Goal: Register for event/course

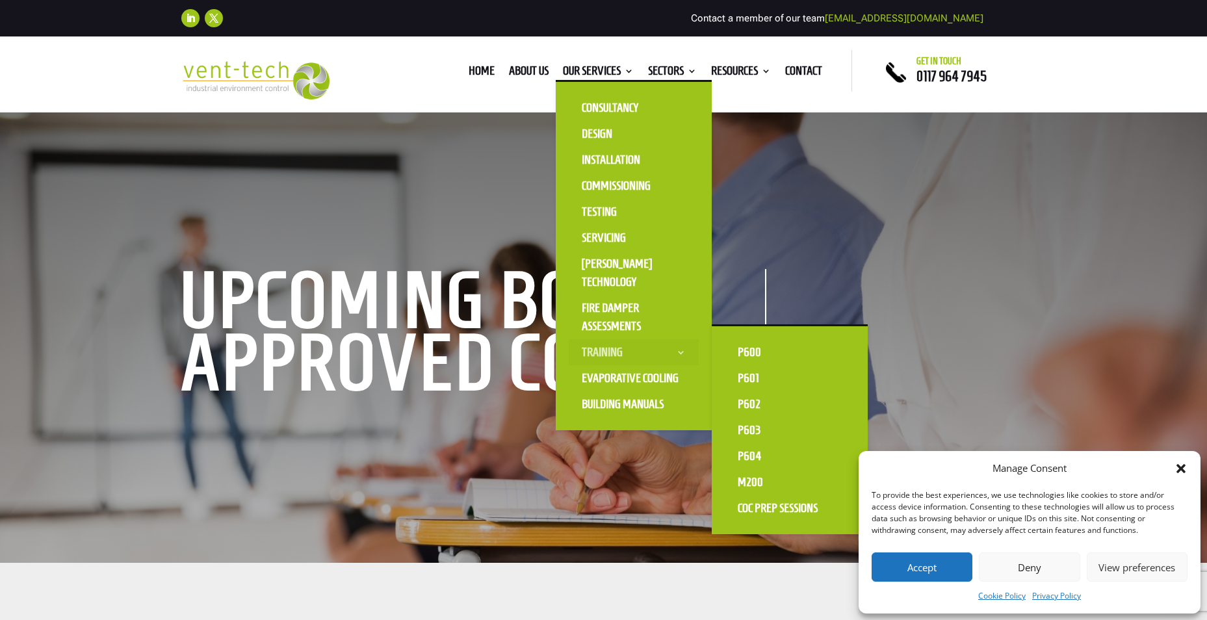
click at [608, 351] on link "Training" at bounding box center [634, 352] width 130 height 26
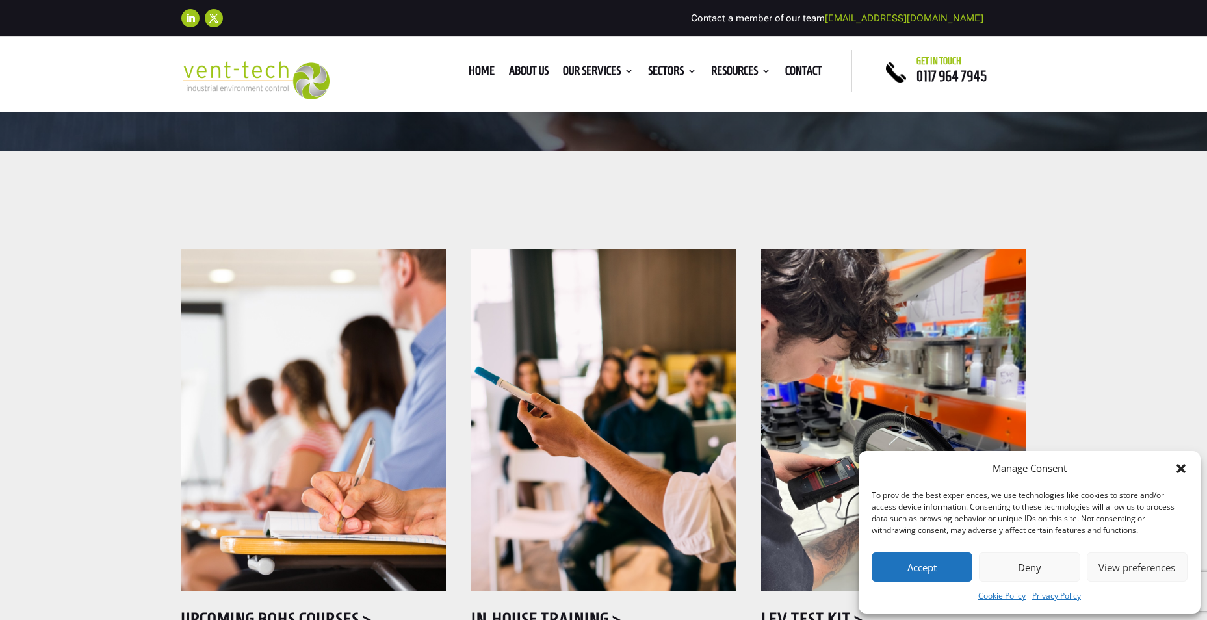
scroll to position [650, 0]
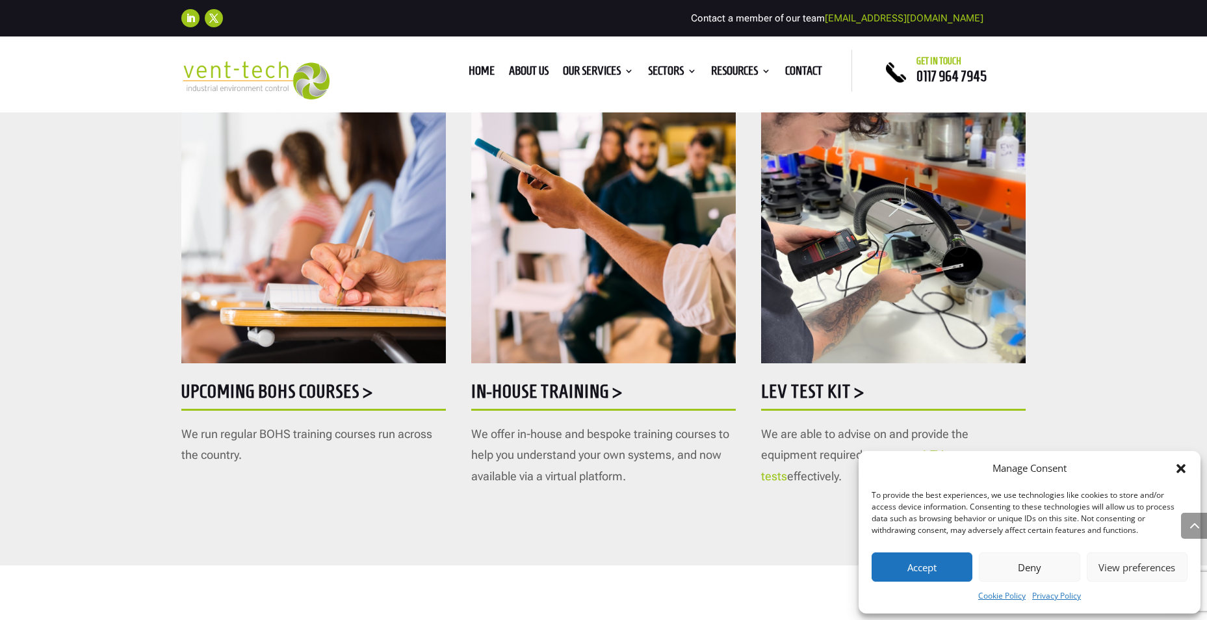
click at [345, 358] on img at bounding box center [313, 192] width 265 height 343
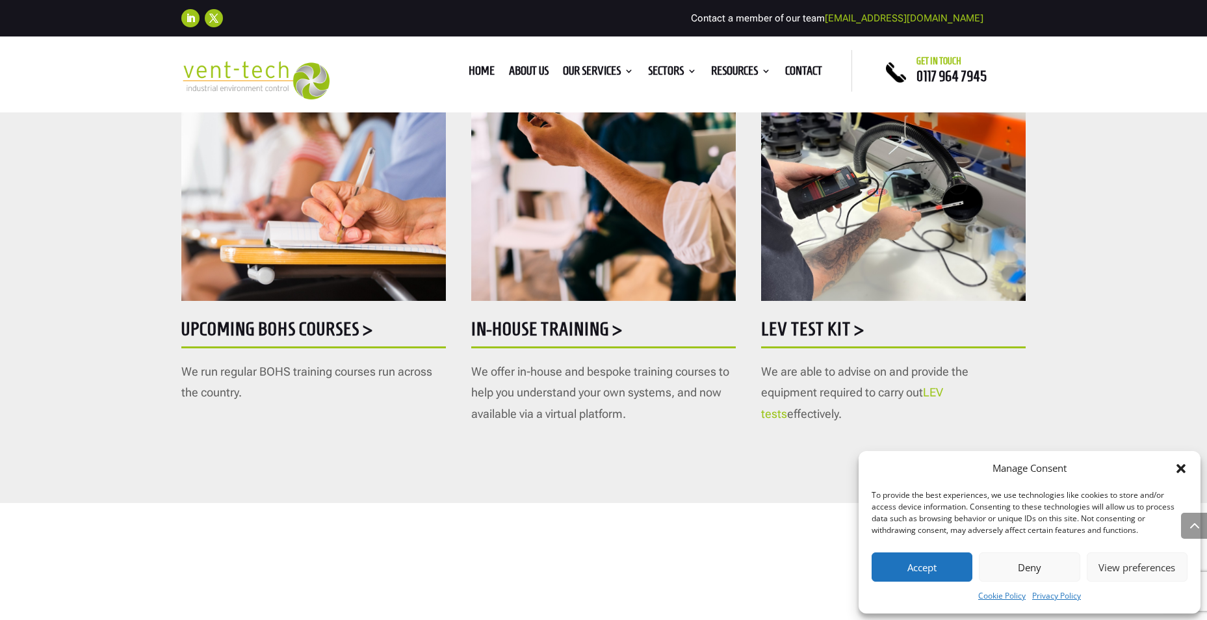
scroll to position [780, 0]
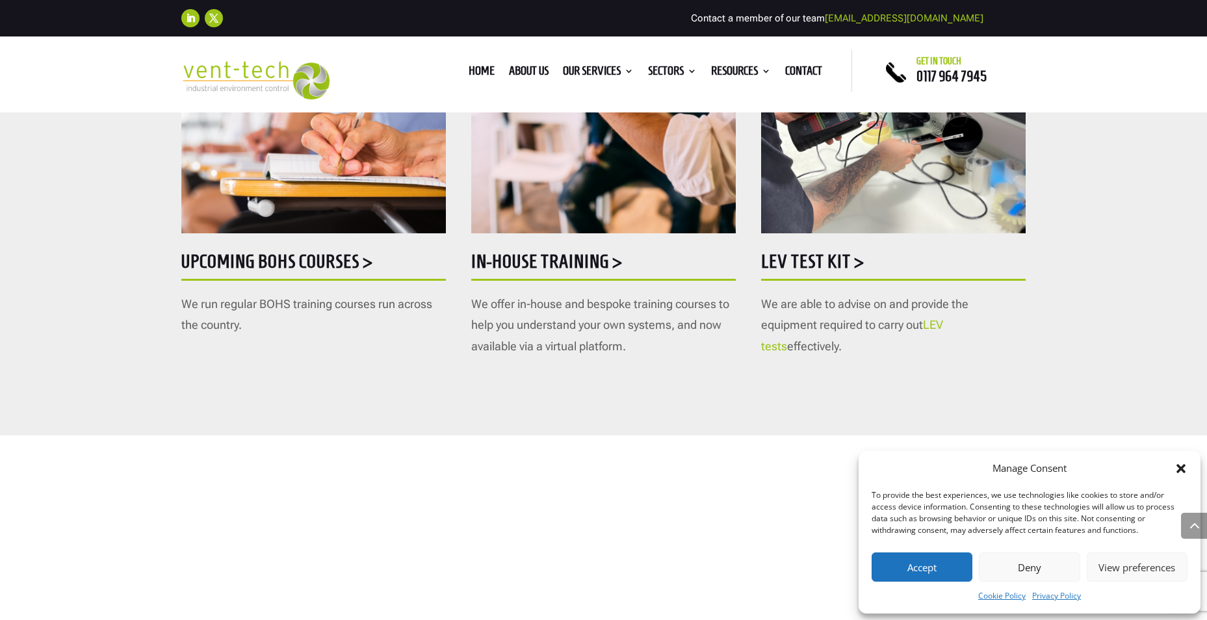
click at [895, 568] on button "Accept" at bounding box center [922, 567] width 101 height 29
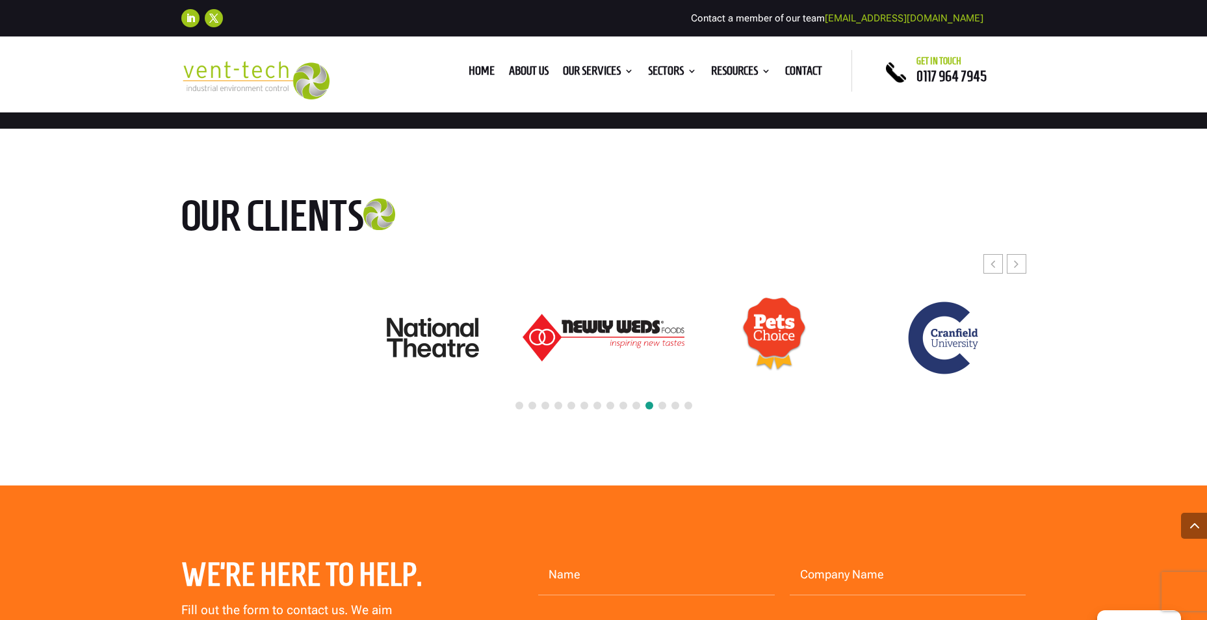
scroll to position [2405, 0]
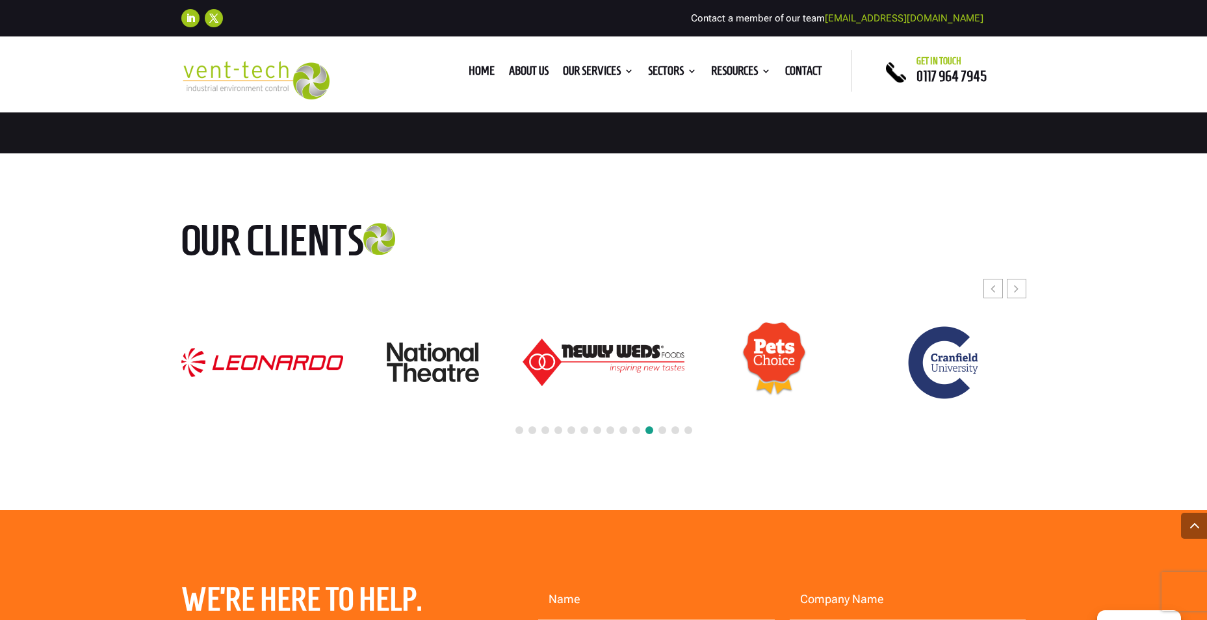
click at [523, 417] on div at bounding box center [603, 431] width 845 height 29
click at [518, 426] on span at bounding box center [520, 430] width 8 height 8
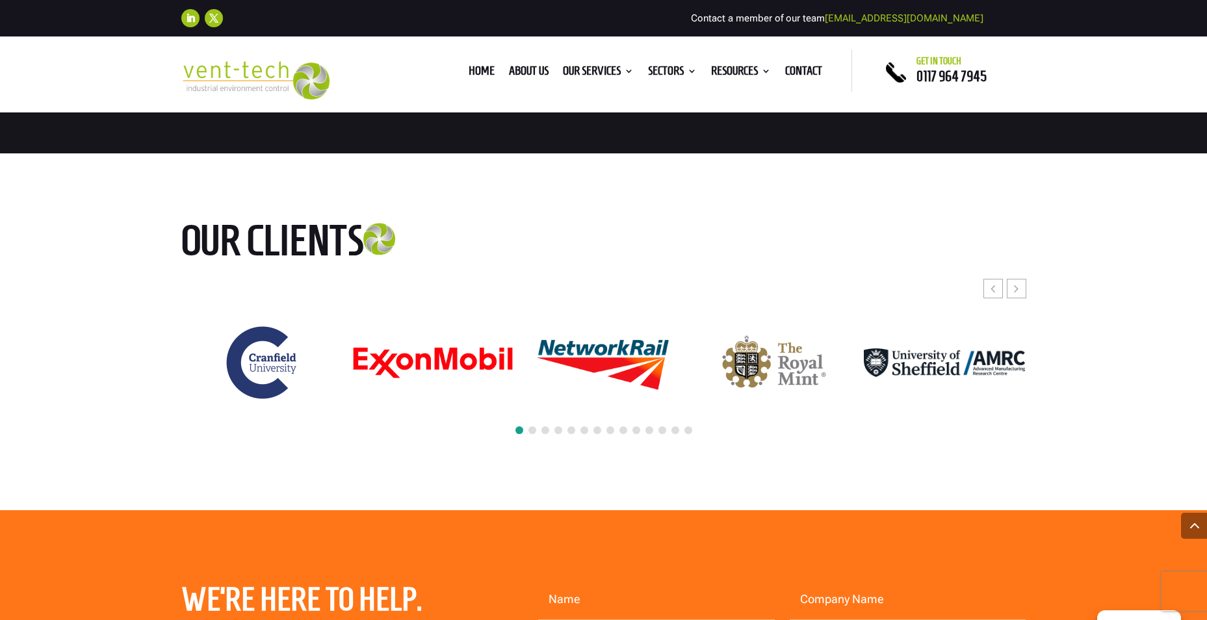
click at [532, 426] on span at bounding box center [533, 430] width 8 height 8
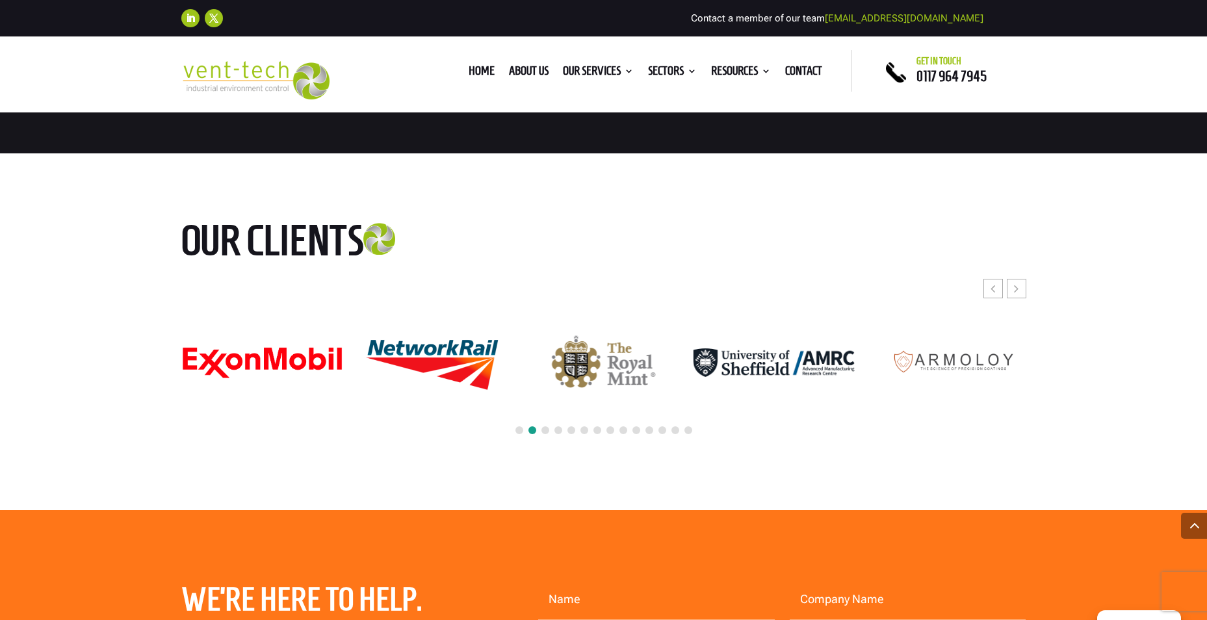
click at [550, 417] on div at bounding box center [603, 431] width 845 height 29
click at [549, 417] on div at bounding box center [603, 431] width 845 height 29
click at [547, 426] on span at bounding box center [546, 430] width 8 height 8
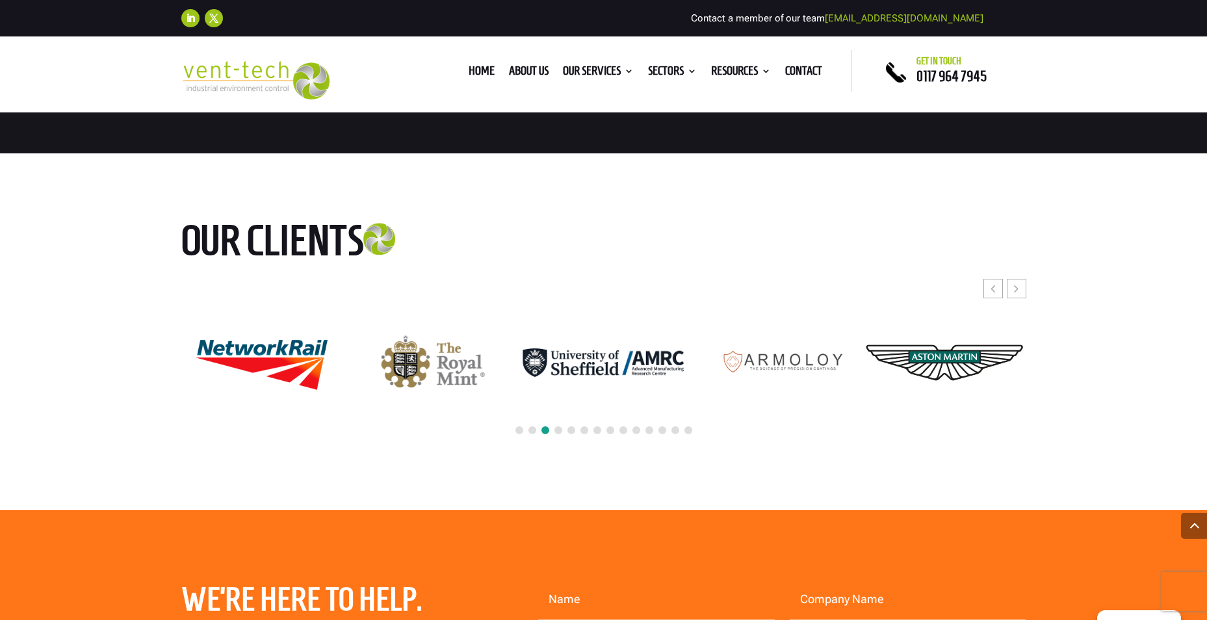
click at [557, 426] on span at bounding box center [559, 430] width 8 height 8
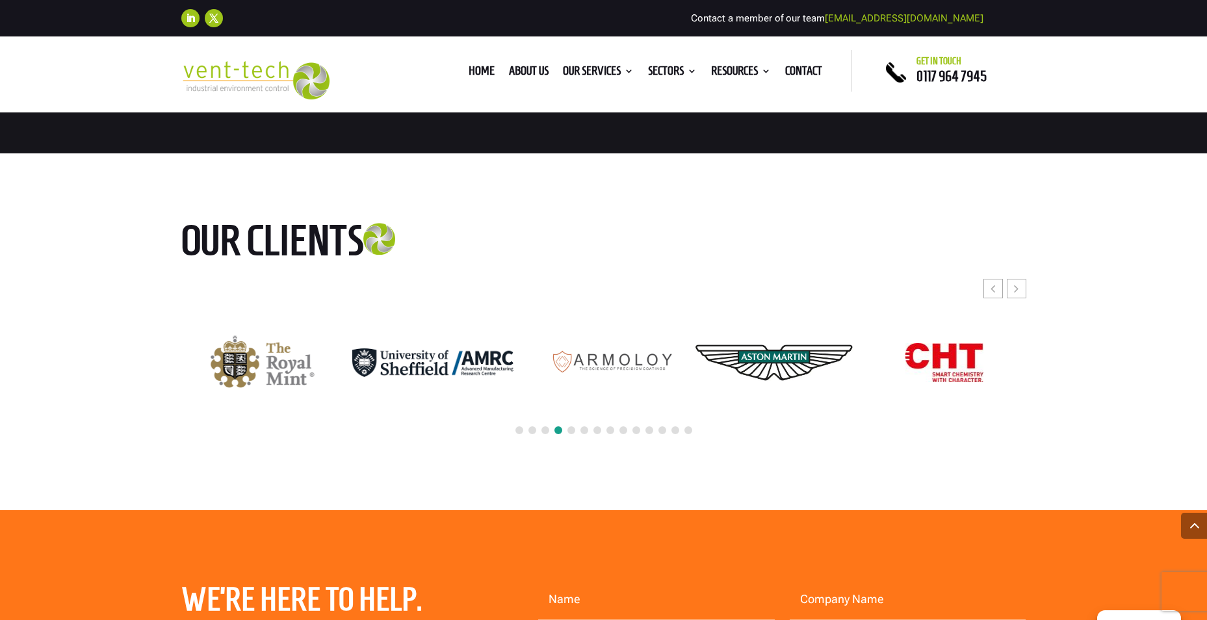
click at [568, 426] on span at bounding box center [572, 430] width 8 height 8
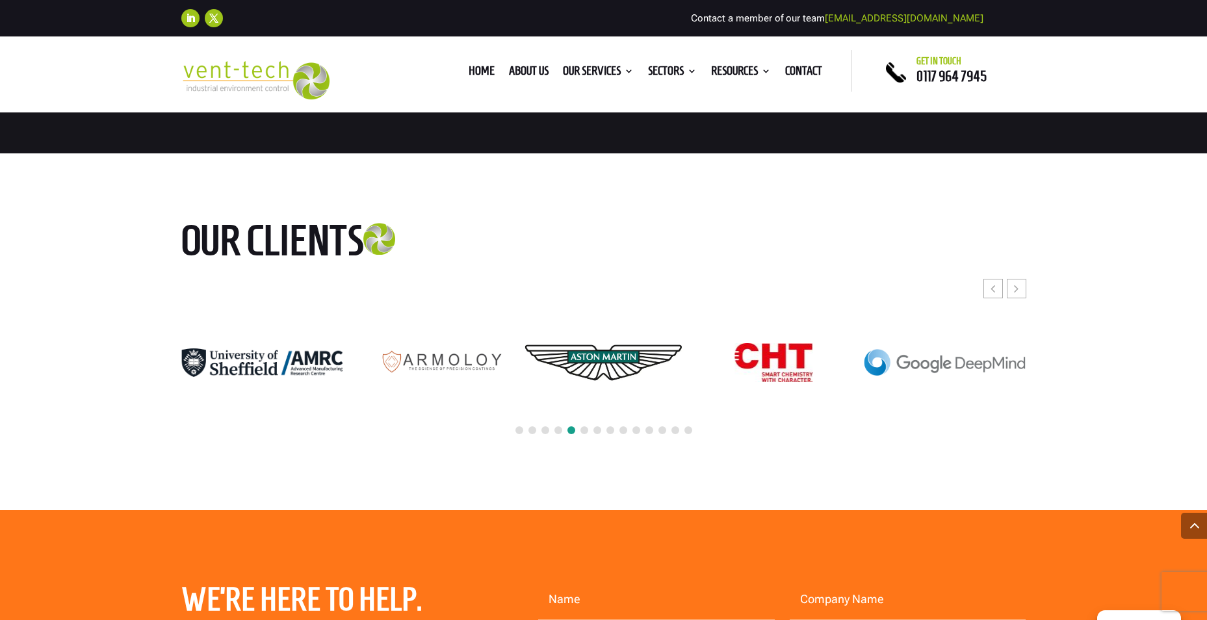
click at [582, 426] on span at bounding box center [585, 430] width 8 height 8
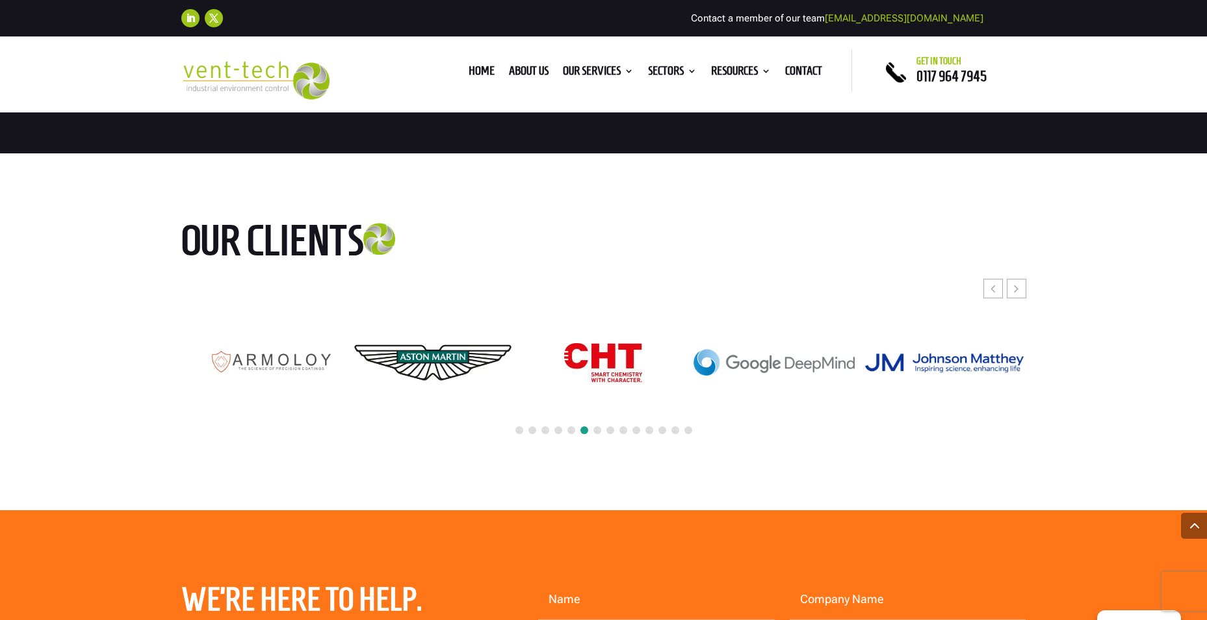
click at [596, 426] on span at bounding box center [598, 430] width 8 height 8
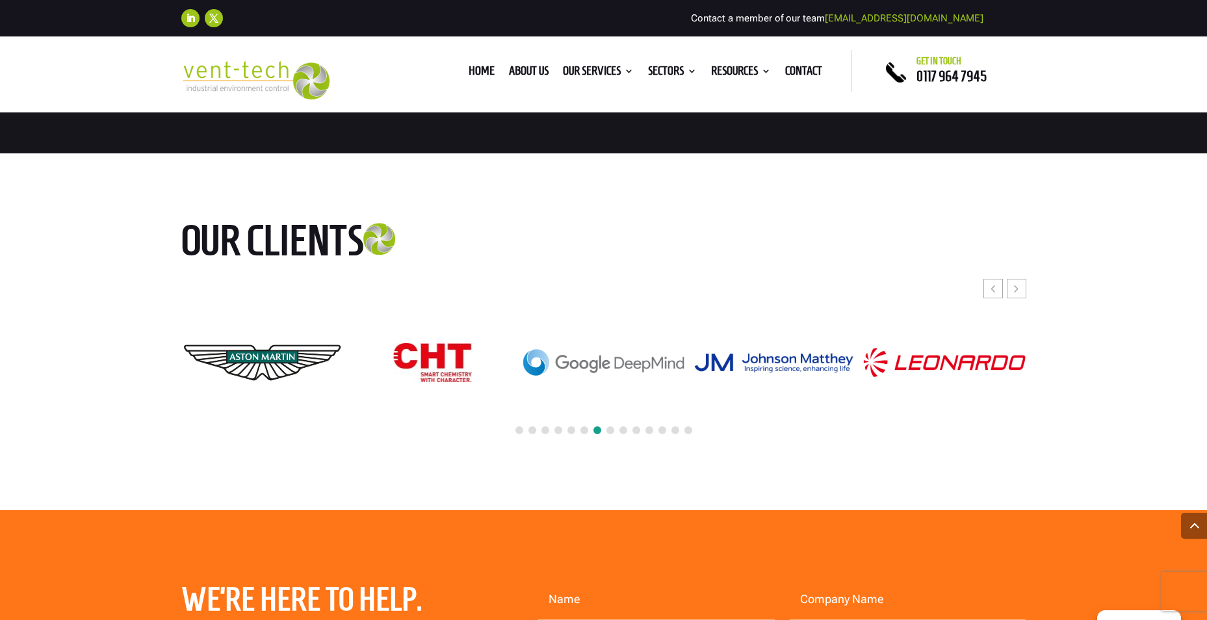
click at [614, 417] on div at bounding box center [603, 431] width 845 height 29
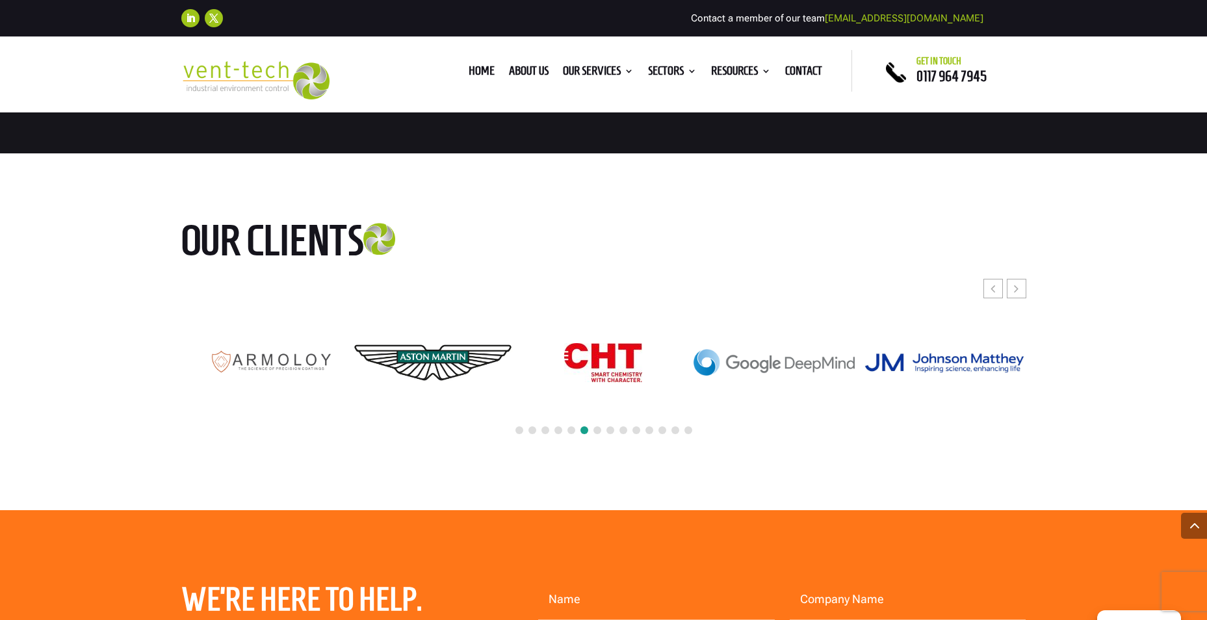
click at [623, 426] on span at bounding box center [624, 430] width 8 height 8
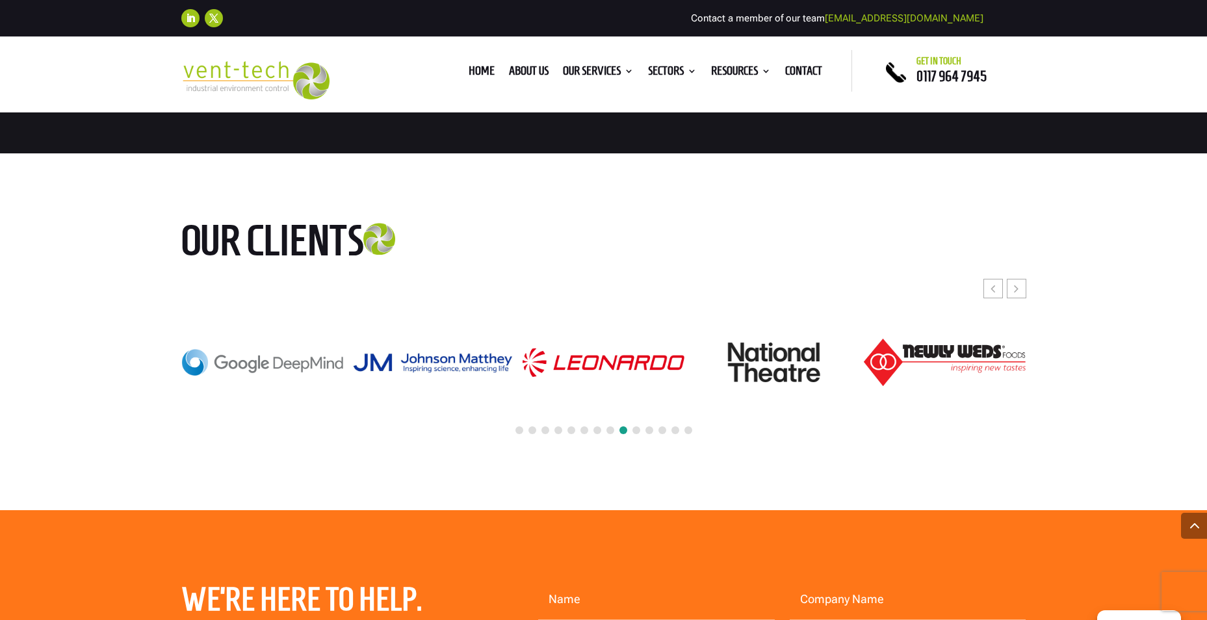
click at [636, 426] on span at bounding box center [637, 430] width 8 height 8
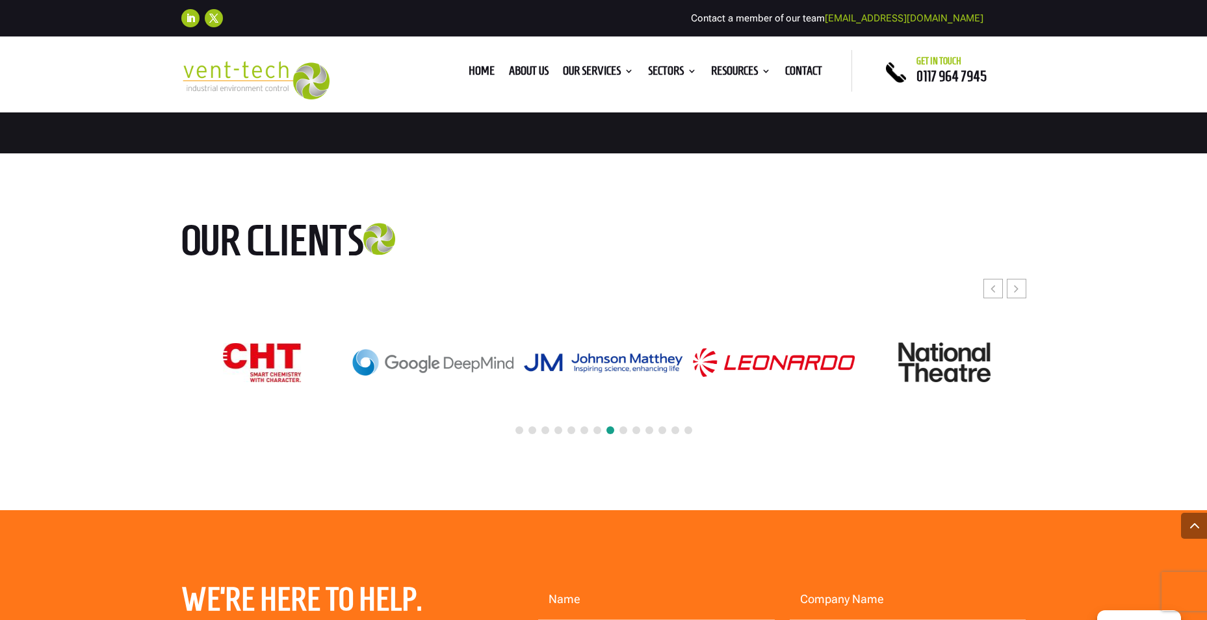
click at [646, 426] on span at bounding box center [650, 430] width 8 height 8
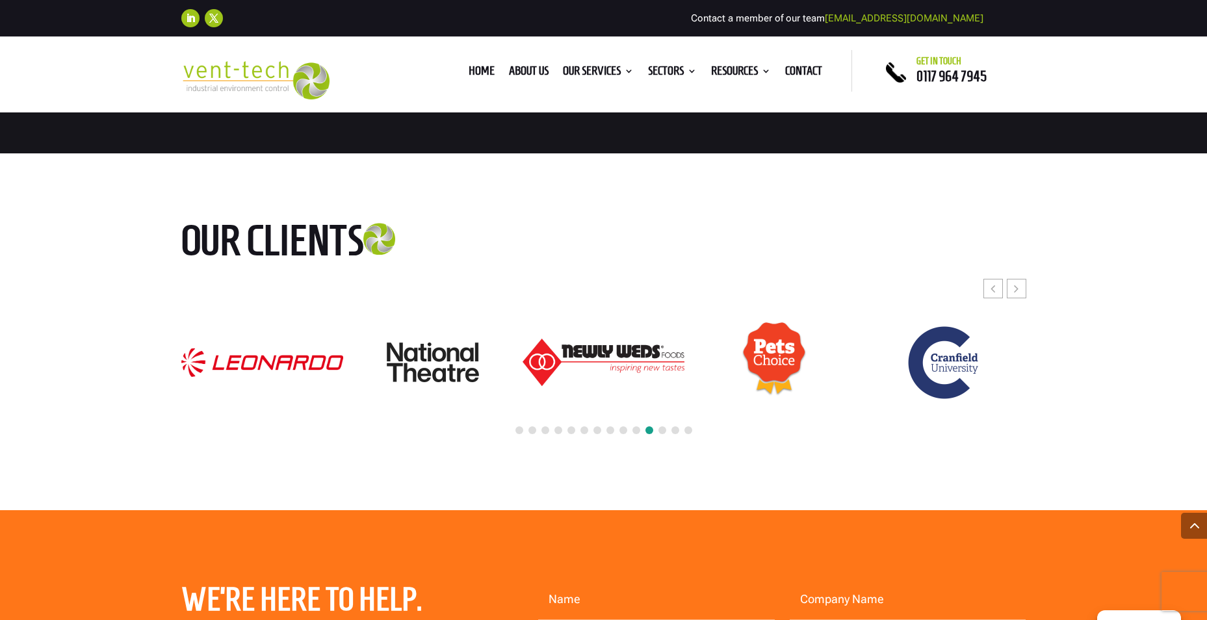
click at [660, 426] on span at bounding box center [663, 430] width 8 height 8
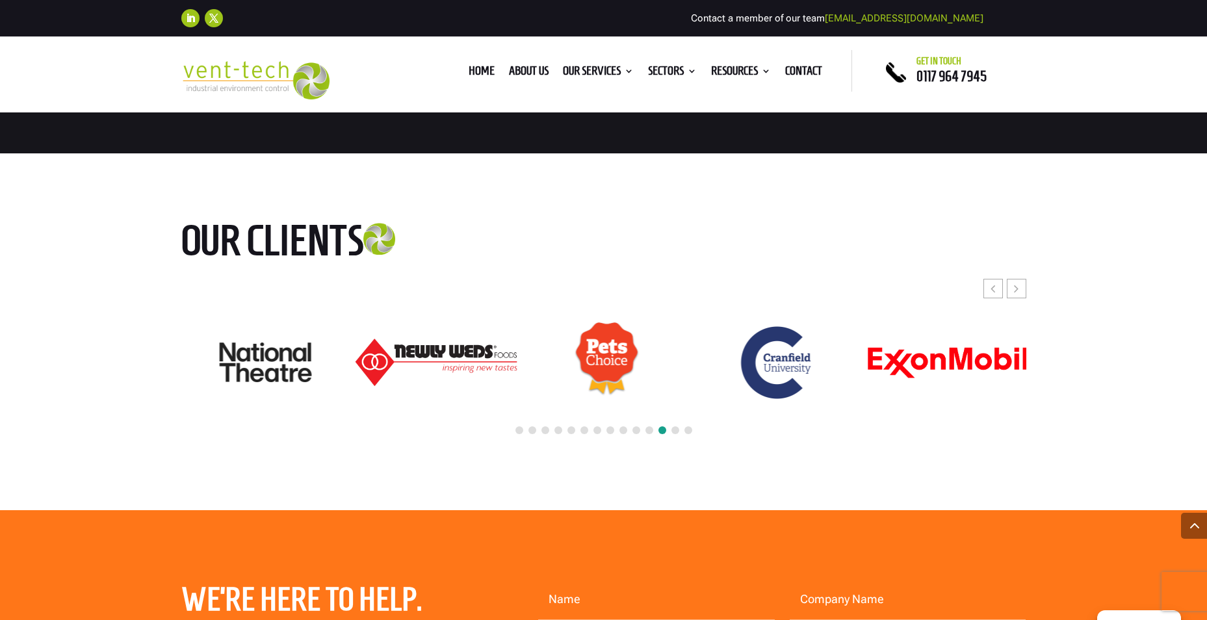
click at [669, 417] on div at bounding box center [603, 431] width 845 height 29
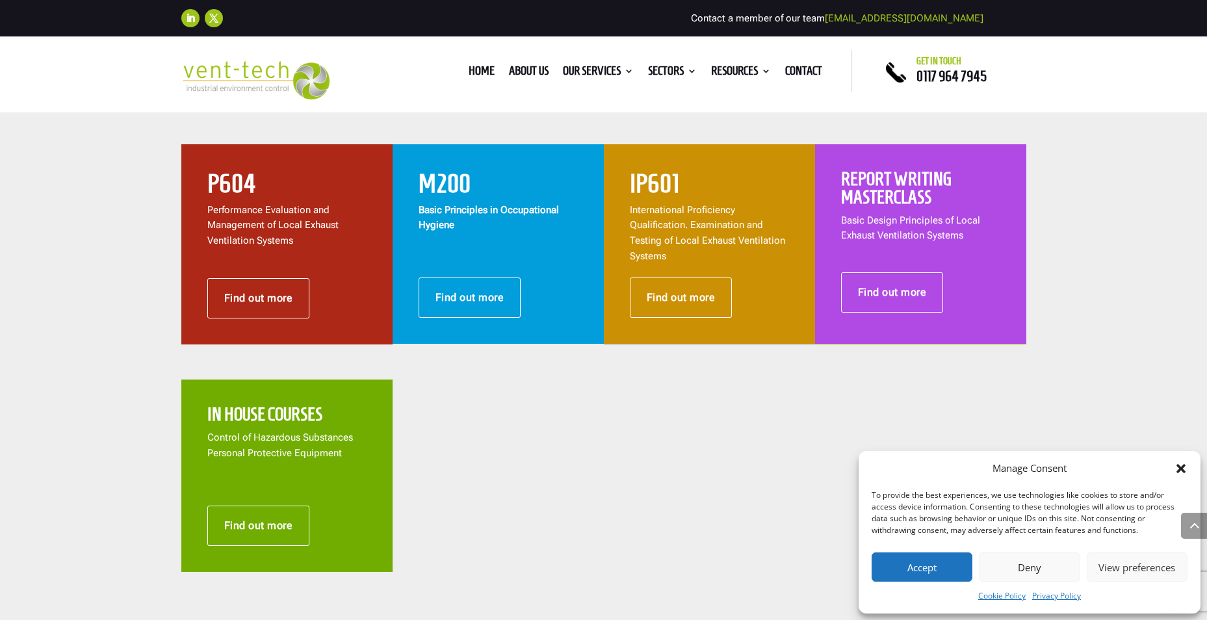
scroll to position [780, 0]
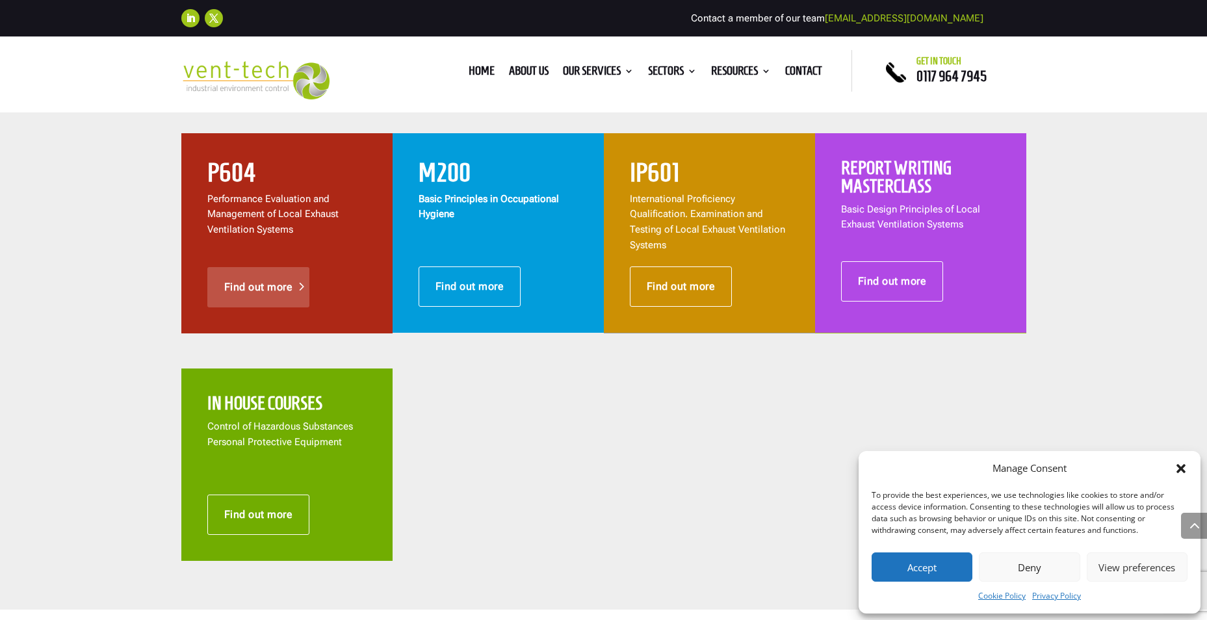
click at [269, 273] on link "Find out more" at bounding box center [258, 287] width 103 height 40
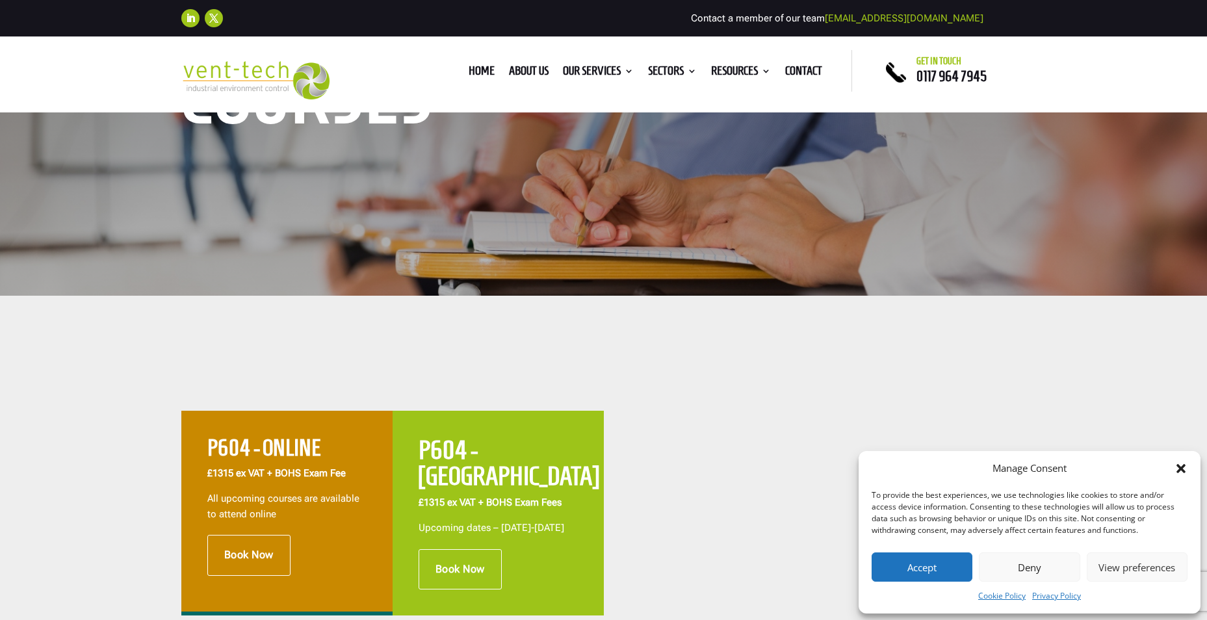
scroll to position [455, 0]
